Goal: Information Seeking & Learning: Learn about a topic

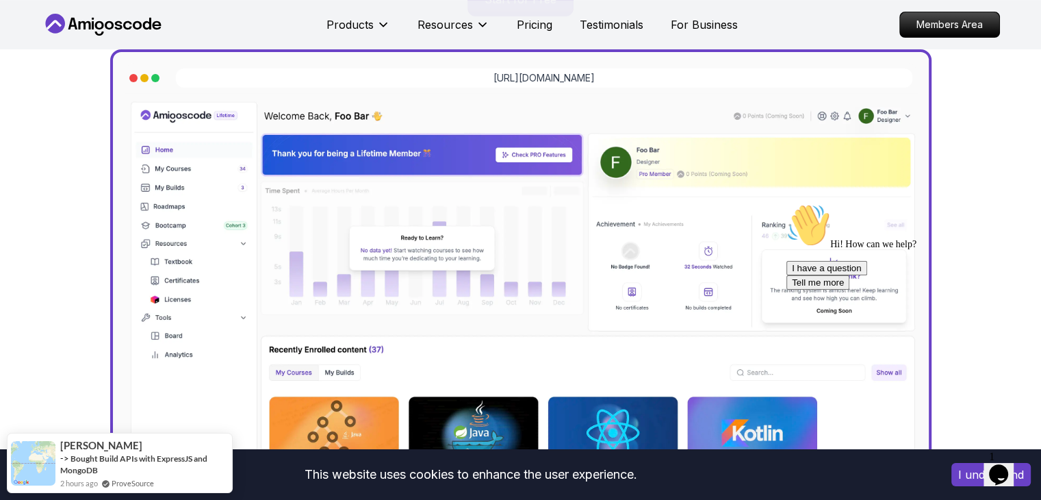
scroll to position [68, 0]
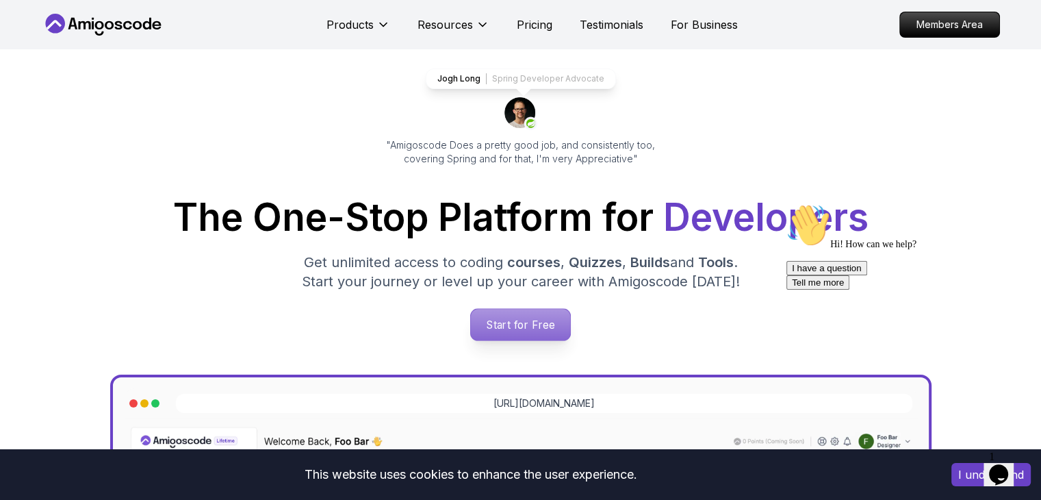
click at [534, 324] on p "Start for Free" at bounding box center [520, 324] width 99 height 31
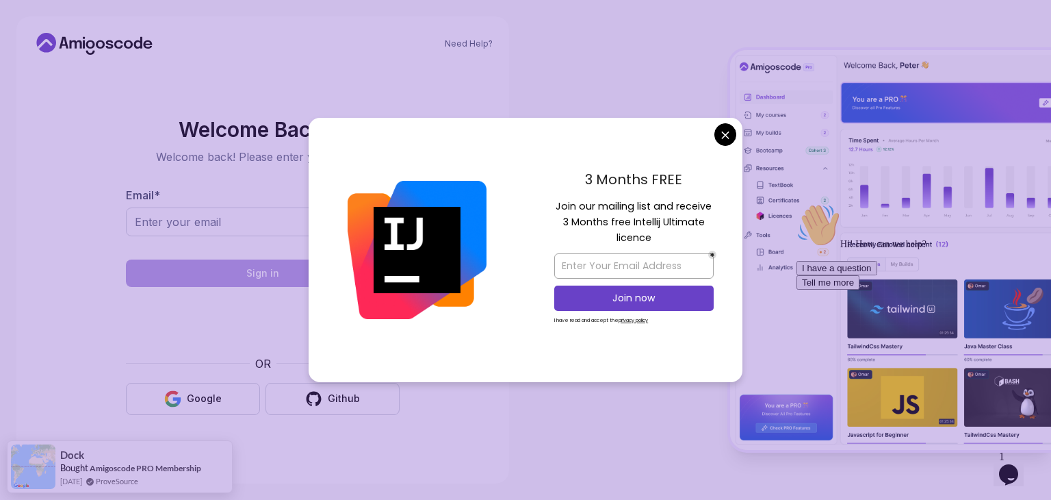
click at [717, 143] on div "3 Months FREE Join our mailing list and receive 3 Months free Intellij Ultimate…" at bounding box center [634, 250] width 217 height 264
click at [721, 135] on body "Need Help? Welcome Back 👋 Welcome back! Please enter your details. Email * Sign…" at bounding box center [525, 250] width 1051 height 500
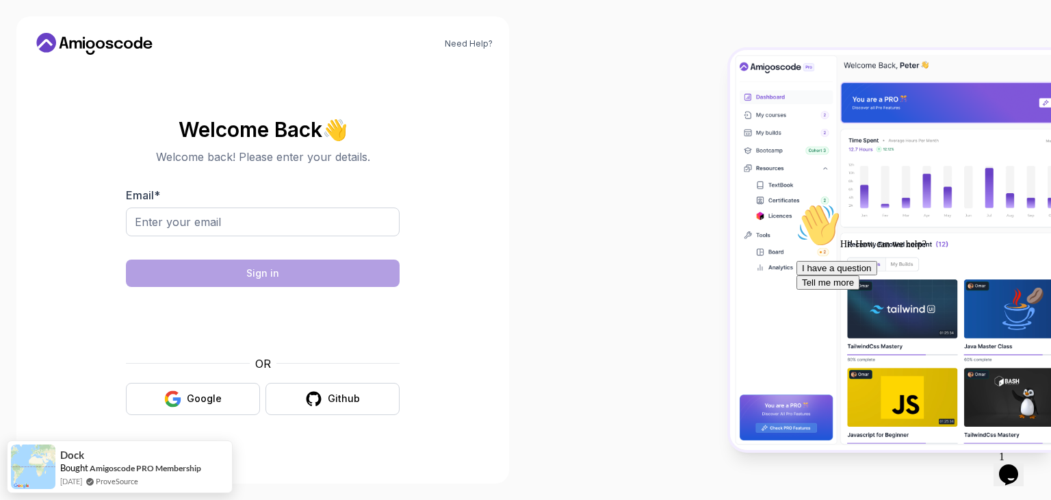
click at [1016, 470] on icon "Opens Chat This icon Opens the chat window." at bounding box center [1009, 474] width 22 height 22
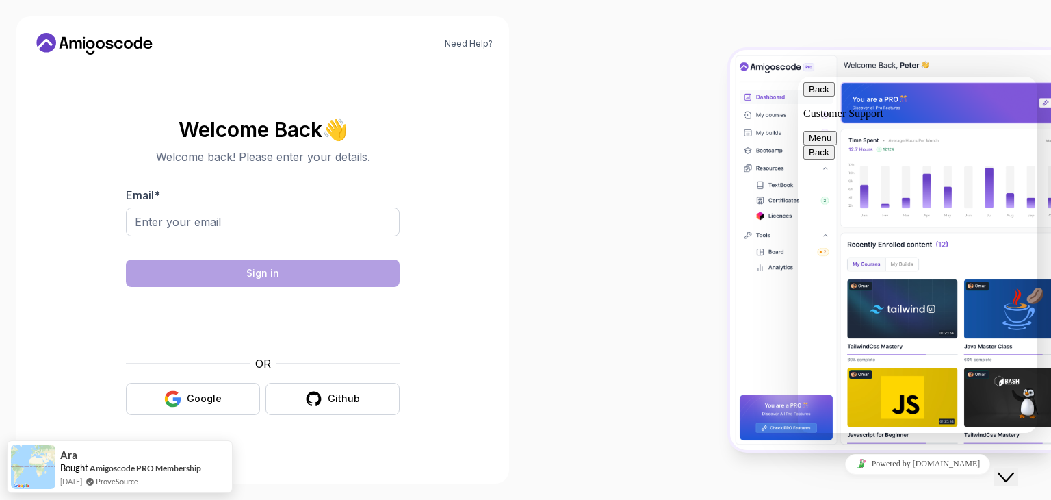
click at [995, 36] on div at bounding box center [789, 250] width 526 height 500
click at [1003, 470] on div "Close Chat This icon closes the chat window." at bounding box center [1006, 477] width 16 height 16
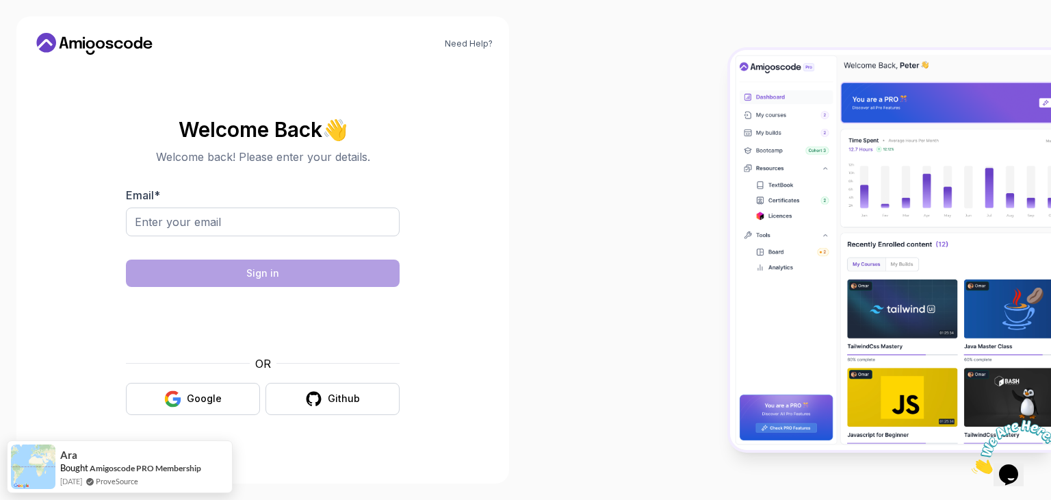
click at [122, 40] on icon at bounding box center [94, 44] width 123 height 22
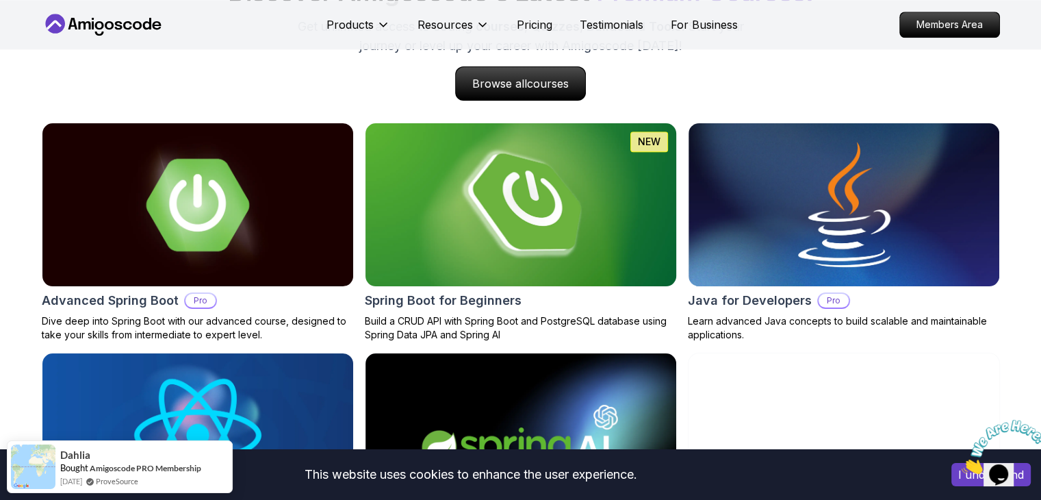
scroll to position [1437, 0]
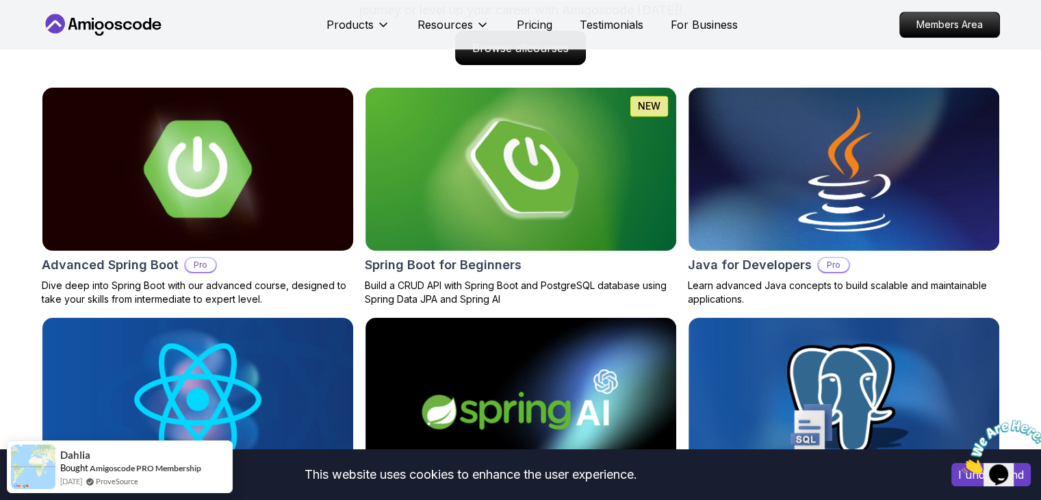
click at [225, 211] on img at bounding box center [197, 169] width 326 height 171
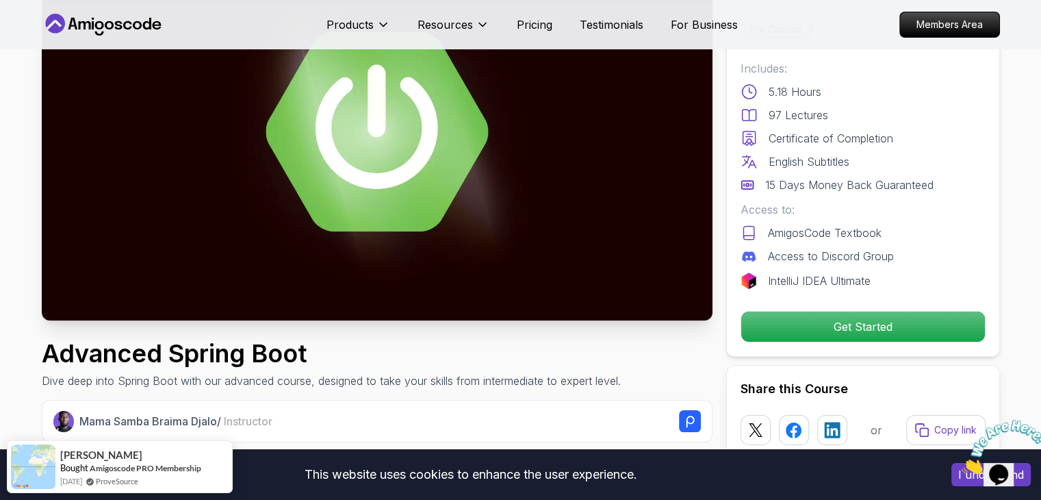
scroll to position [411, 0]
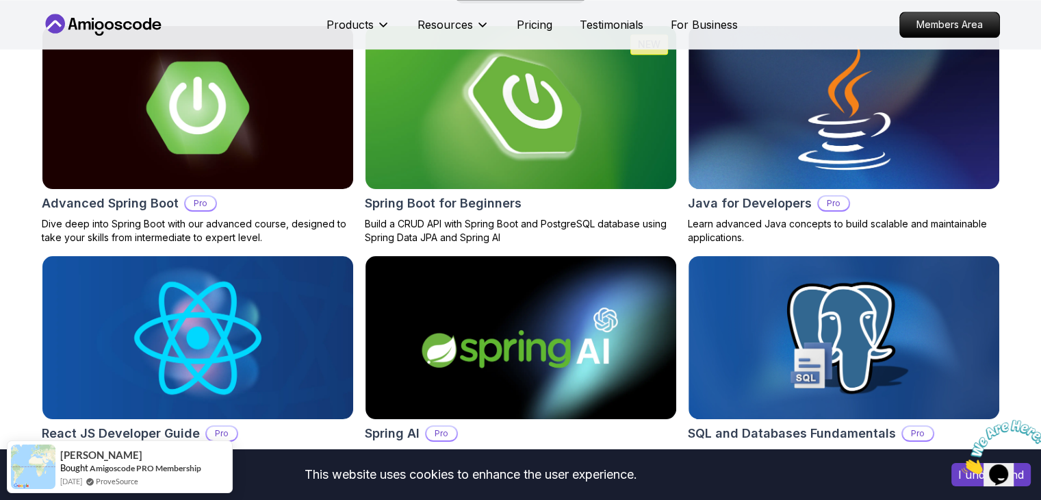
scroll to position [1506, 0]
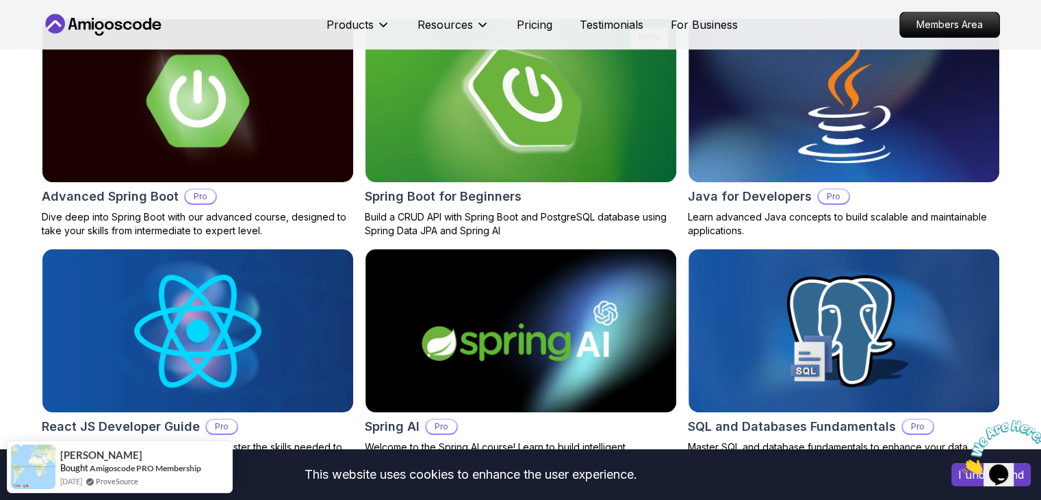
click at [467, 136] on img at bounding box center [520, 100] width 326 height 171
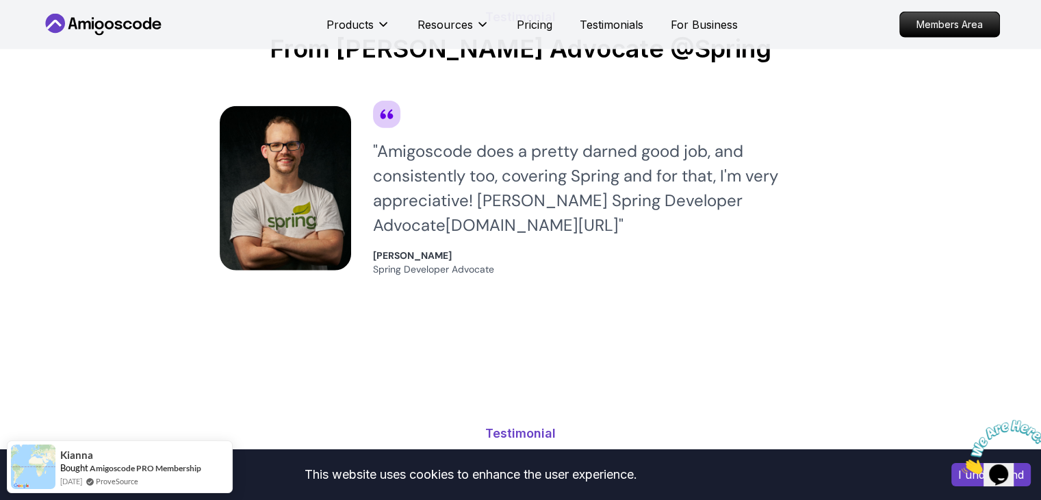
scroll to position [3422, 0]
